Goal: Information Seeking & Learning: Learn about a topic

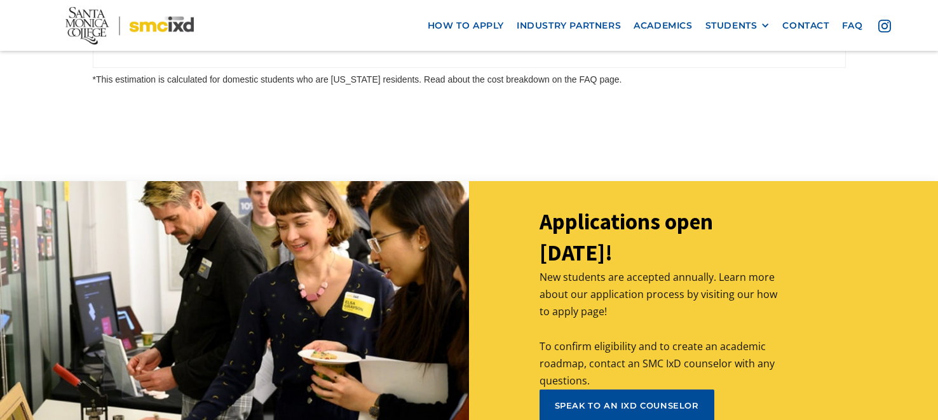
scroll to position [5663, 0]
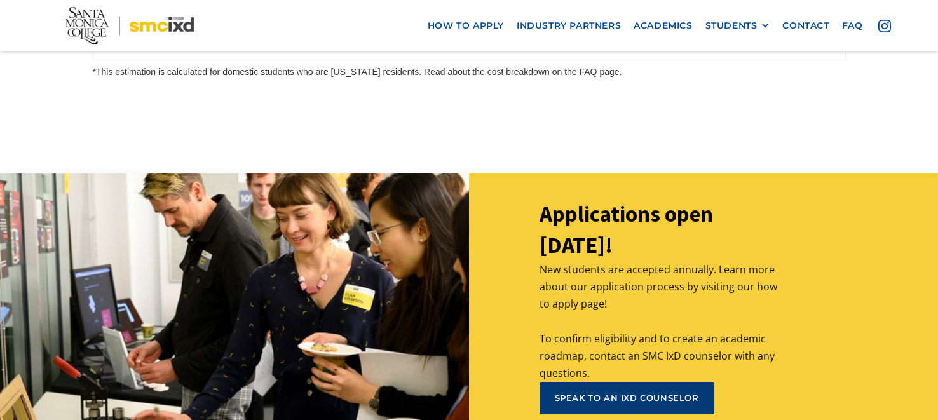
click at [613, 392] on div "speak to an ixd counselor" at bounding box center [627, 397] width 144 height 11
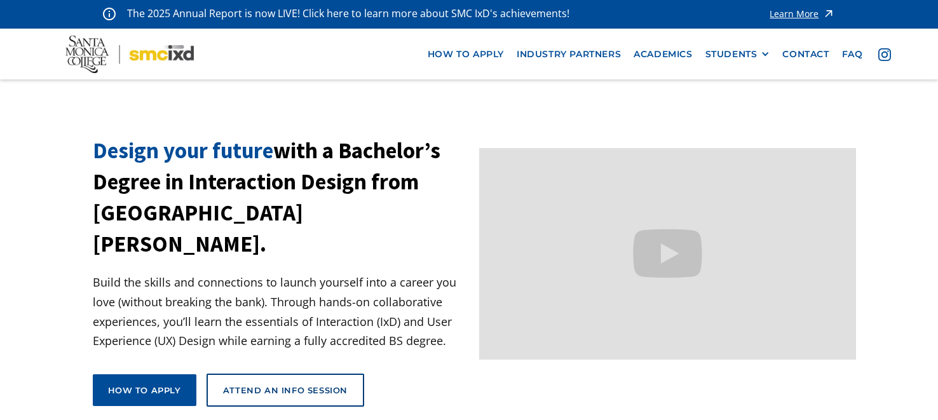
scroll to position [0, 0]
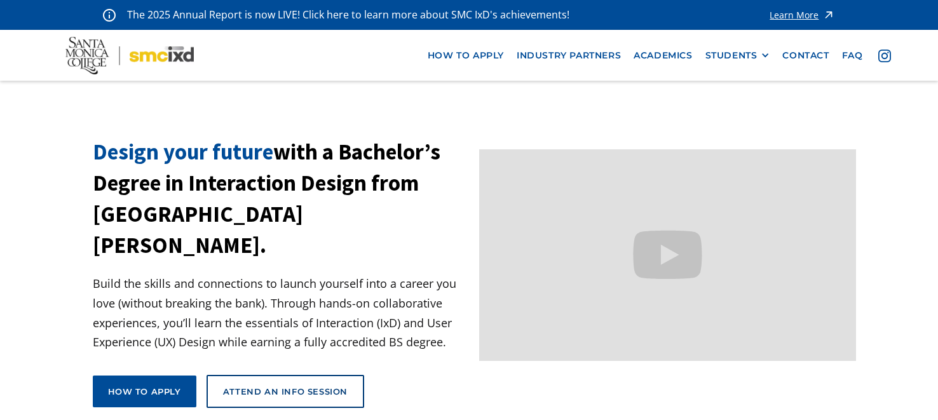
click at [923, 140] on section "Design your future with a Bachelor’s Degree in Interaction Design from Santa Mo…" at bounding box center [469, 293] width 938 height 313
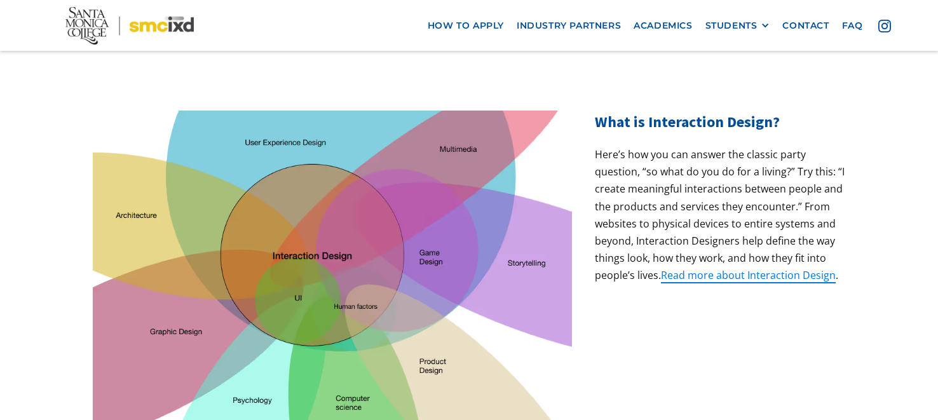
scroll to position [431, 0]
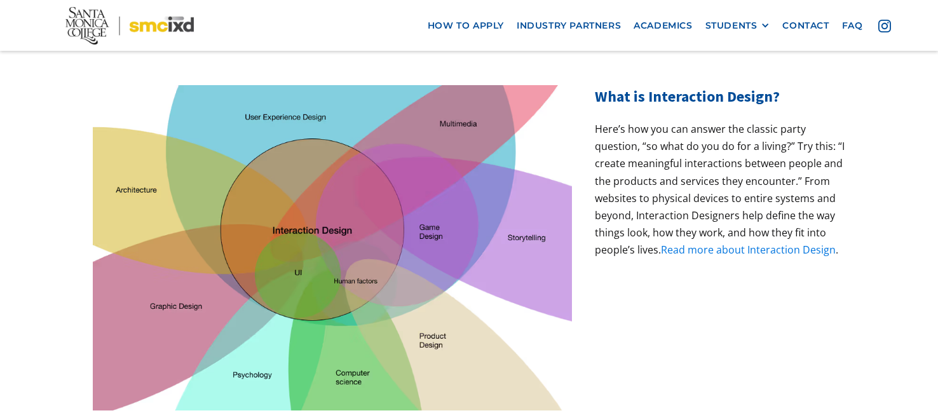
click at [702, 243] on link "Read more about Interaction Design" at bounding box center [748, 250] width 175 height 14
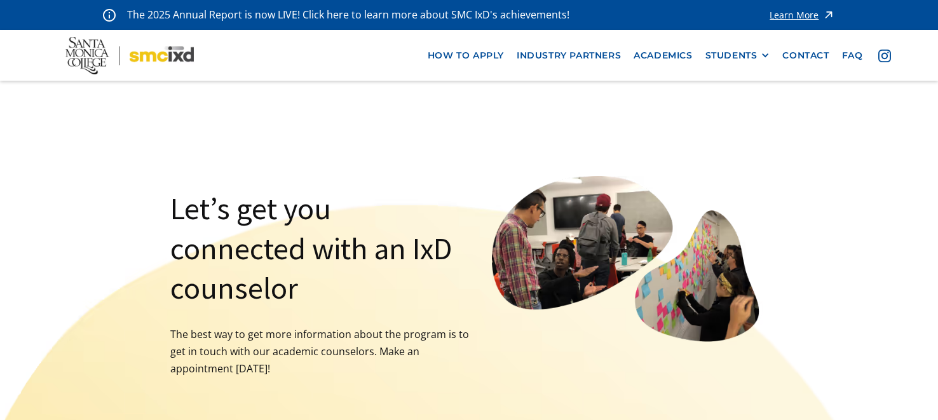
click at [859, 121] on div "Let’s get you connected with an IxD counselor The best way to get more informat…" at bounding box center [469, 356] width 938 height 550
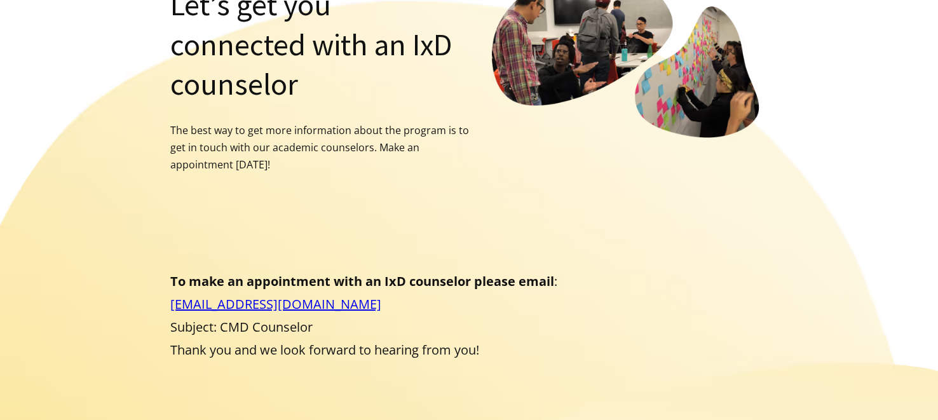
scroll to position [203, 0]
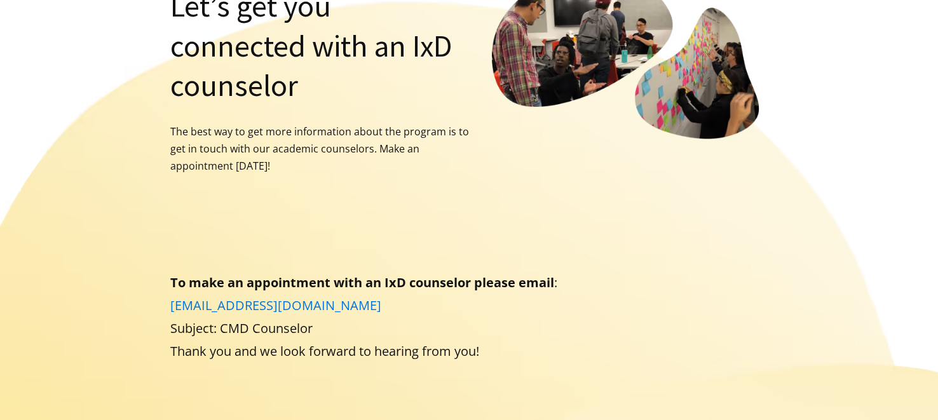
click at [226, 297] on link "counselingtransfer@smc.edu" at bounding box center [275, 305] width 211 height 17
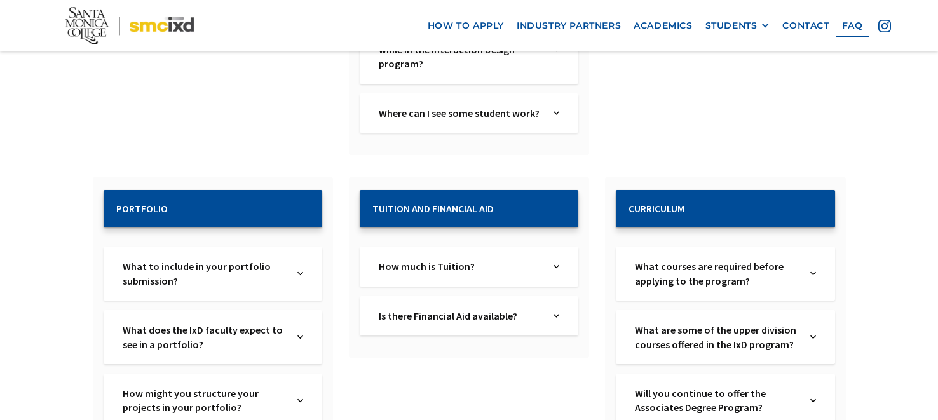
scroll to position [1340, 0]
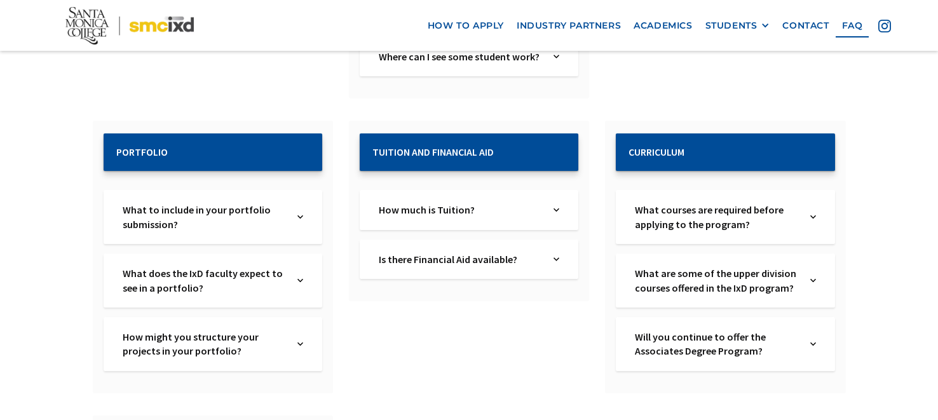
click at [560, 190] on div "How much is Tuition? Text Link" at bounding box center [469, 209] width 219 height 39
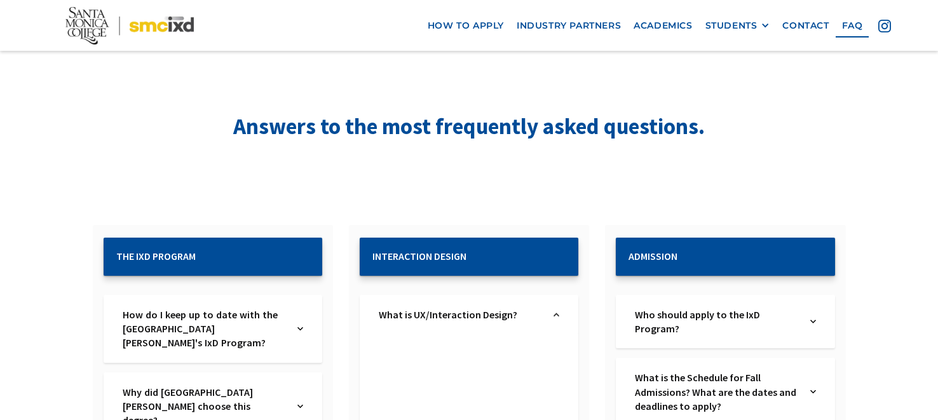
scroll to position [71, 0]
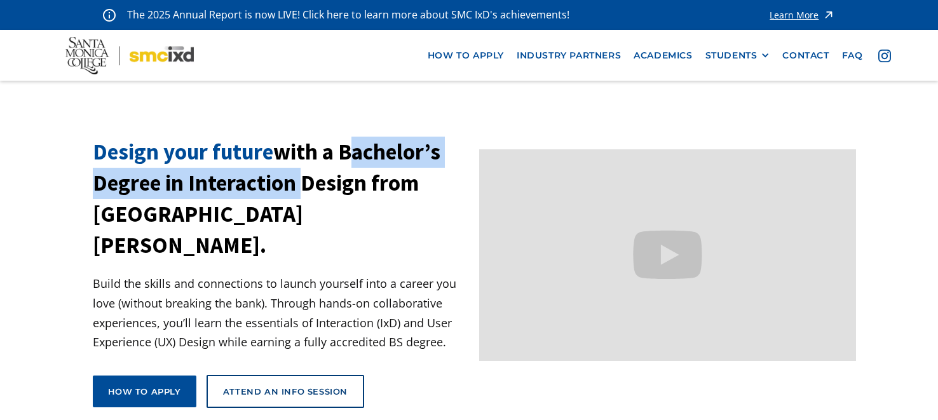
drag, startPoint x: 297, startPoint y: 186, endPoint x: 348, endPoint y: 159, distance: 57.4
click at [348, 159] on h1 "Design your future with a Bachelor’s Degree in Interaction Design from [GEOGRAP…" at bounding box center [281, 199] width 377 height 125
copy h1 "Bachelor’s Degree in Interaction"
